Goal: Task Accomplishment & Management: Use online tool/utility

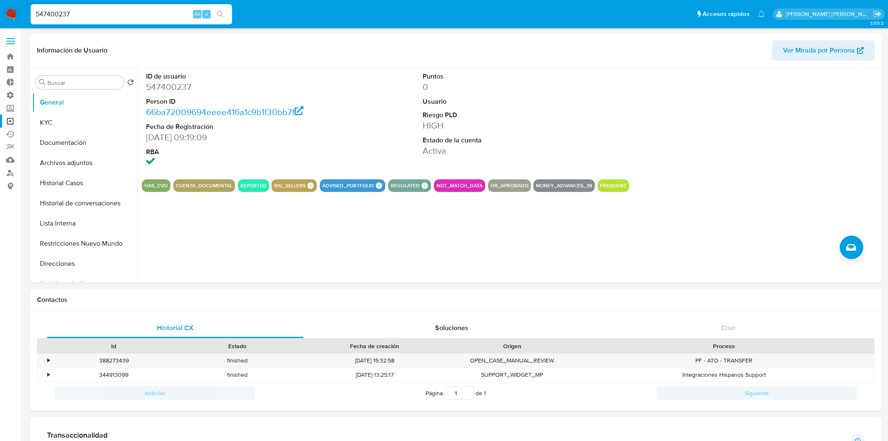
select select "10"
click at [8, 119] on link "Operaciones masivas" at bounding box center [50, 121] width 100 height 13
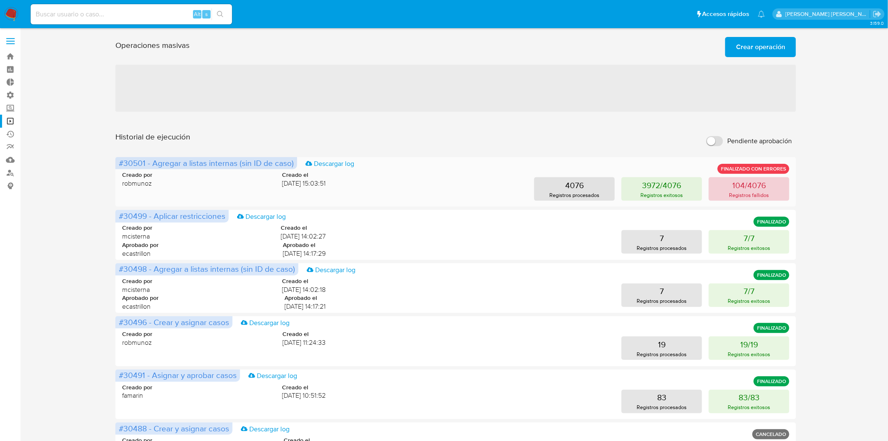
click at [746, 194] on p "Registros fallidos" at bounding box center [750, 195] width 40 height 8
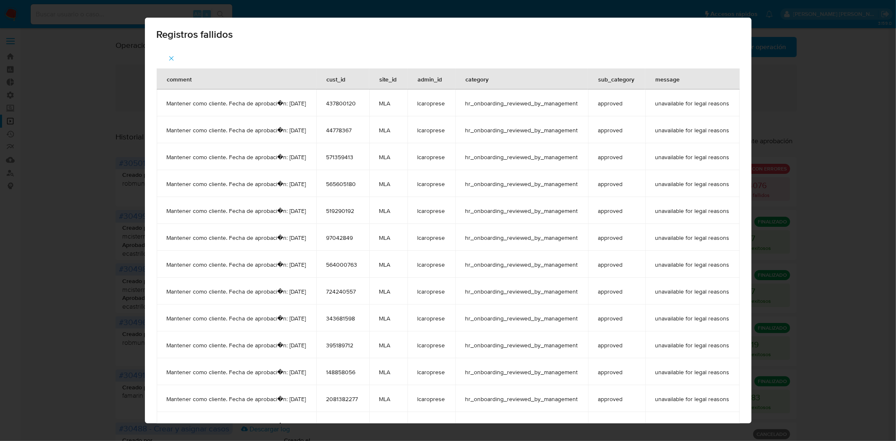
click at [348, 103] on span "437800120" at bounding box center [342, 104] width 33 height 8
click at [345, 95] on td "437800120" at bounding box center [342, 102] width 53 height 27
click at [341, 85] on div "cust_id" at bounding box center [336, 79] width 39 height 20
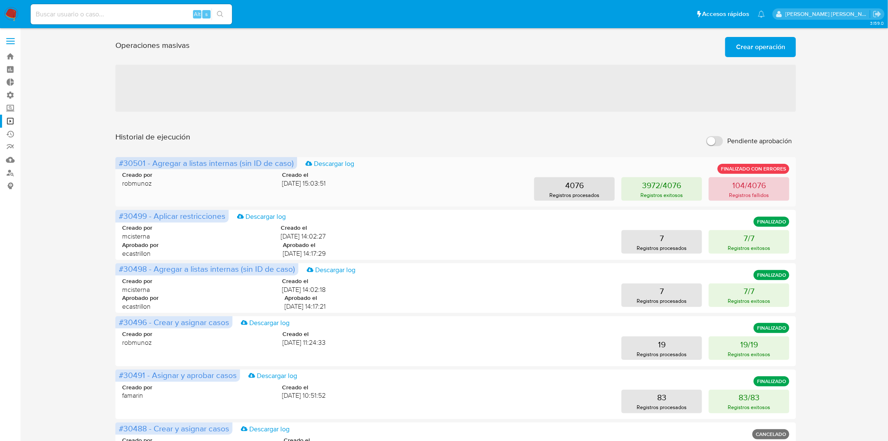
click at [728, 192] on button "104/4076 Registros fallidos" at bounding box center [749, 189] width 81 height 24
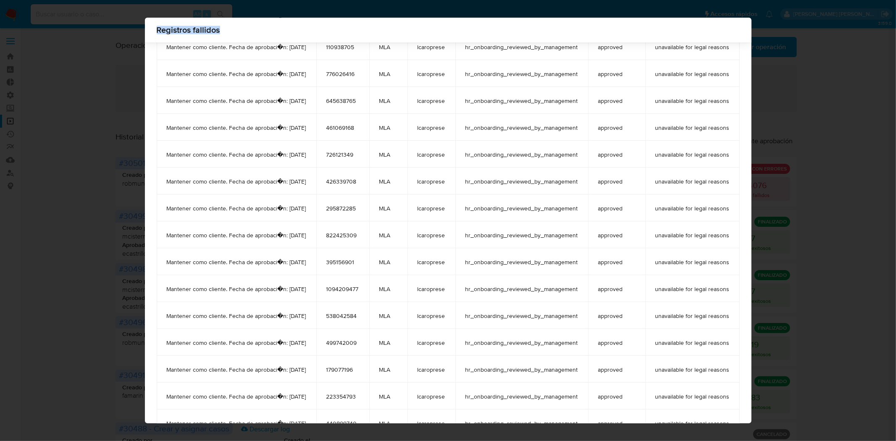
scroll to position [2466, 0]
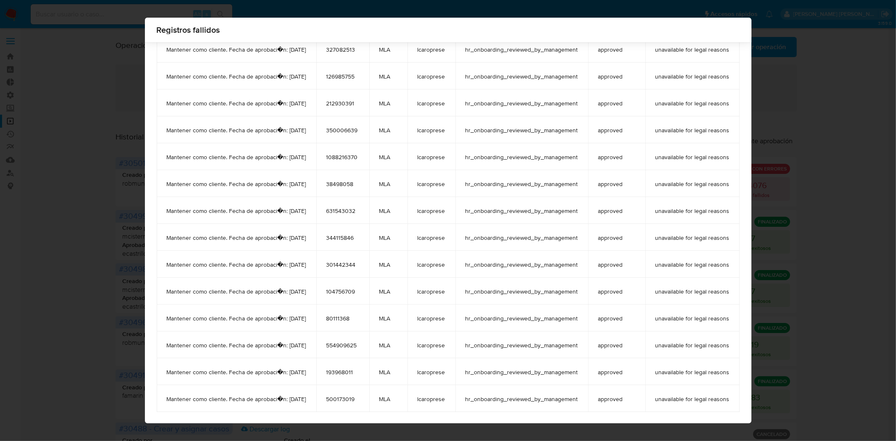
drag, startPoint x: 329, startPoint y: 80, endPoint x: 757, endPoint y: 404, distance: 537.4
click at [751, 404] on div "Registros fallidos comment cust_id site_id admin_id category sub_category messa…" at bounding box center [448, 221] width 606 height 406
copy thead "comment"
click at [890, 315] on div "Registros fallidos comment cust_id site_id admin_id category sub_category messa…" at bounding box center [448, 220] width 896 height 441
click at [836, 247] on div "Registros fallidos comment cust_id site_id admin_id category sub_category messa…" at bounding box center [448, 220] width 896 height 441
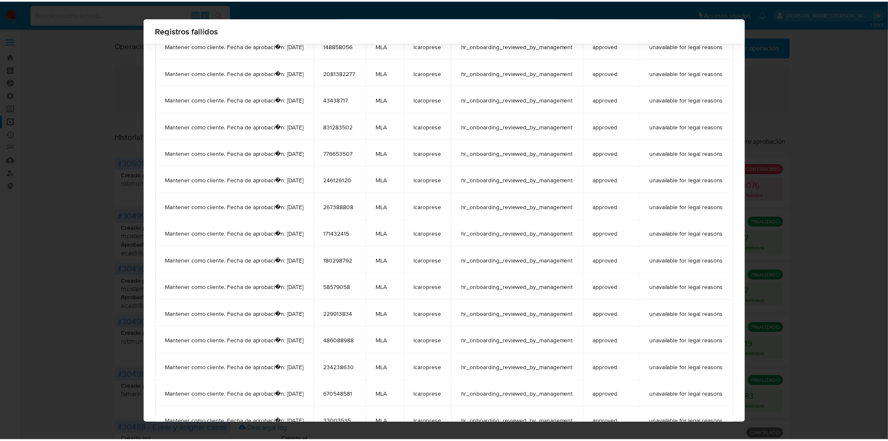
scroll to position [0, 0]
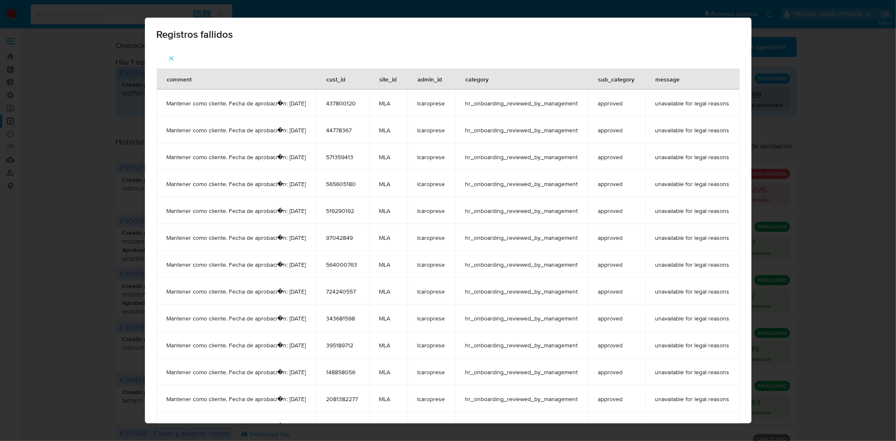
click at [168, 53] on span "button" at bounding box center [172, 58] width 8 height 18
